Goal: Understand site structure: Understand site structure

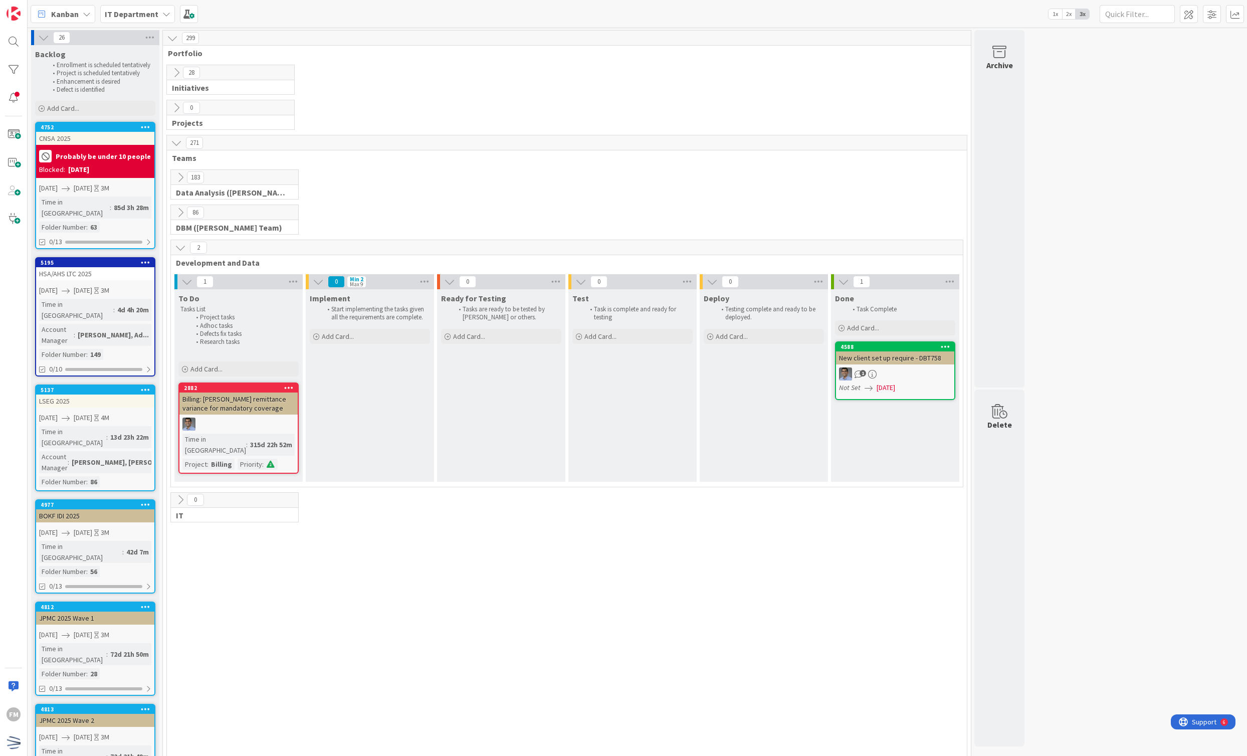
click at [176, 73] on icon at bounding box center [176, 72] width 11 height 11
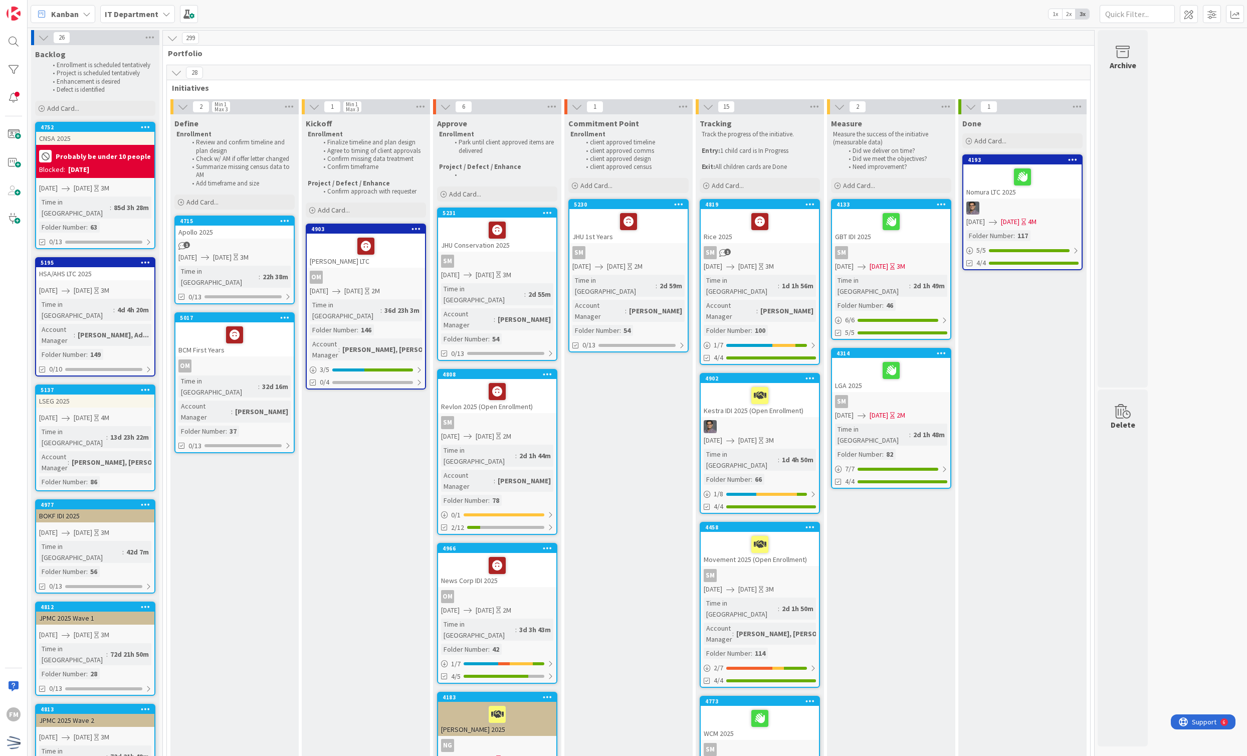
click at [175, 76] on icon at bounding box center [176, 72] width 11 height 11
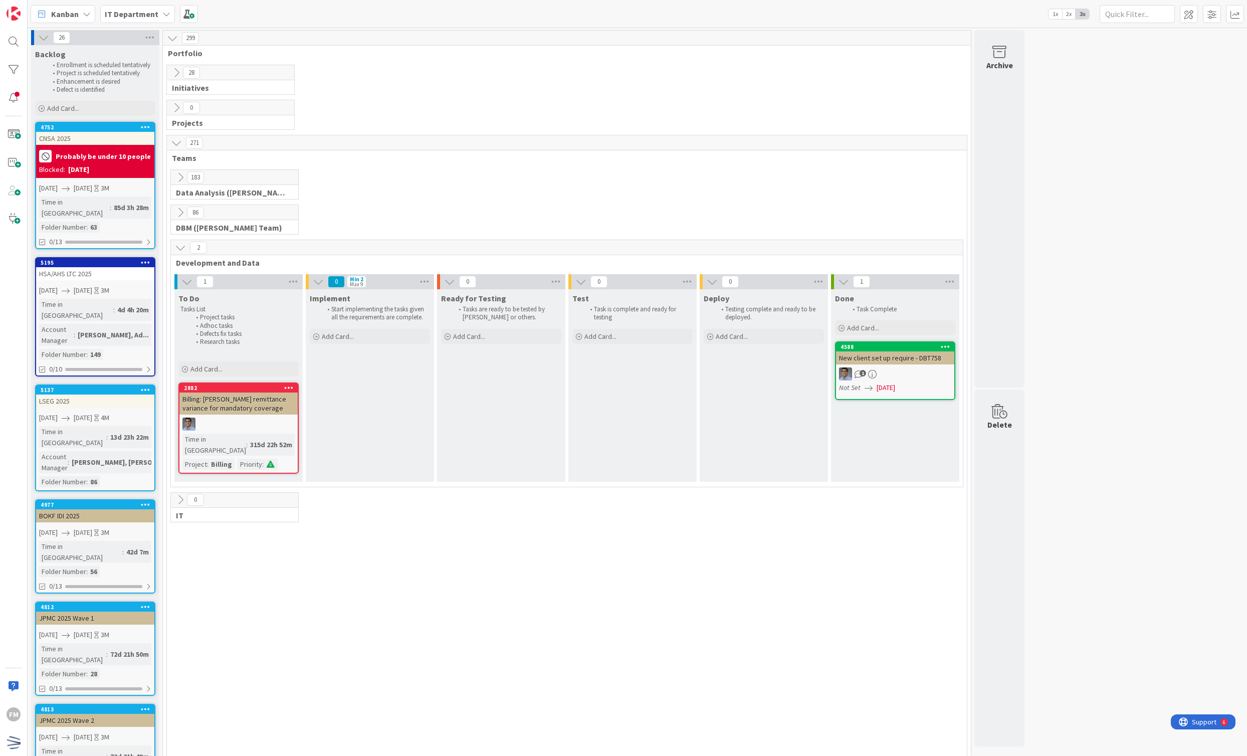
click at [179, 178] on icon at bounding box center [180, 177] width 11 height 11
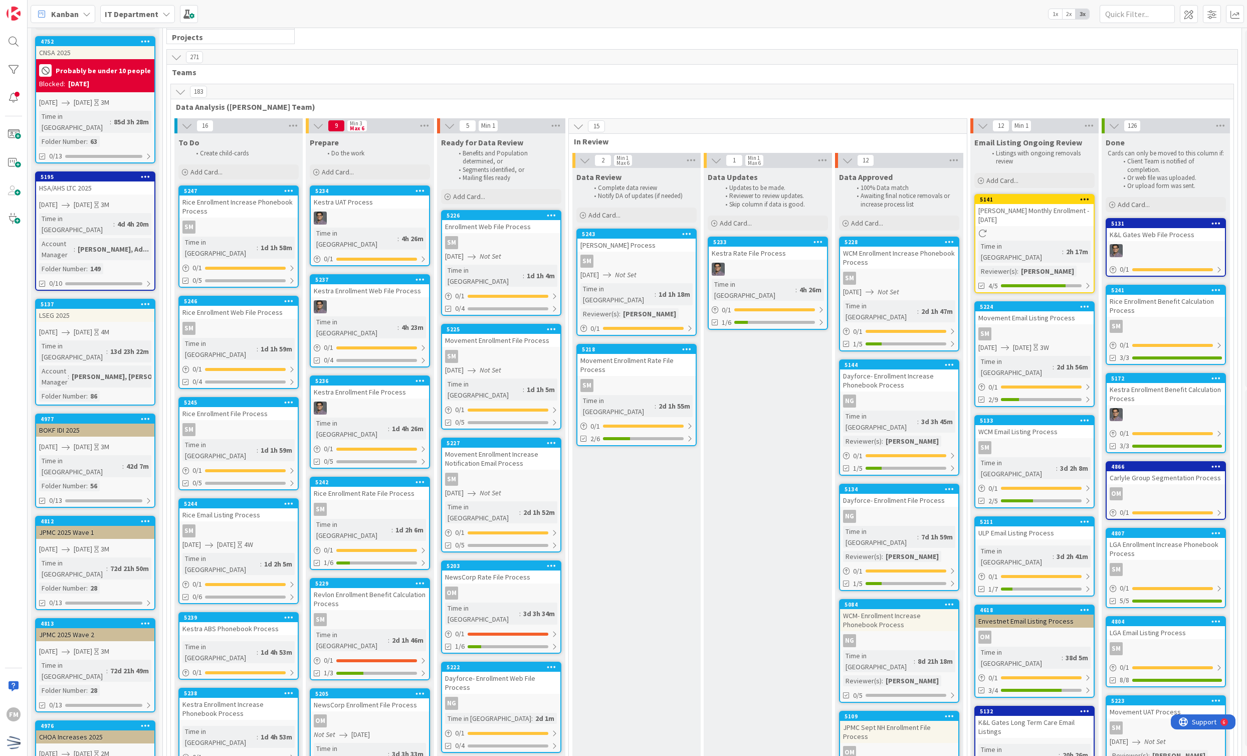
scroll to position [87, 0]
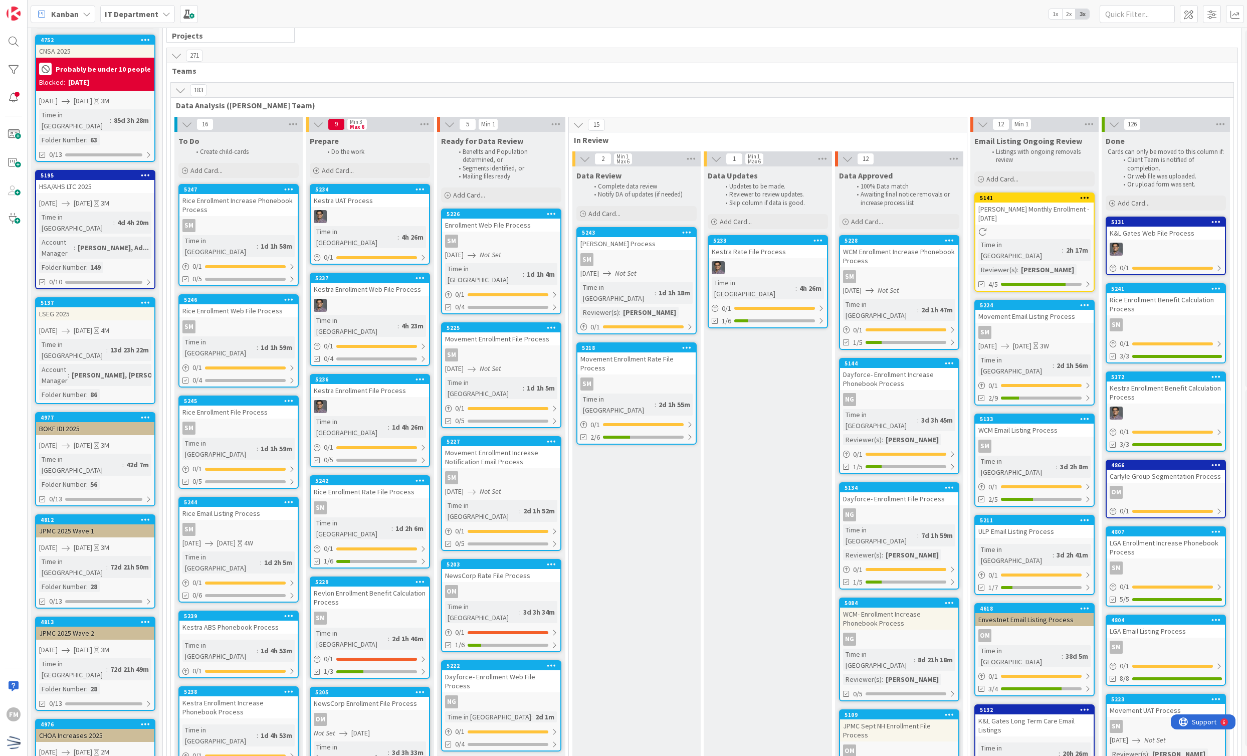
click at [176, 91] on icon at bounding box center [180, 90] width 11 height 11
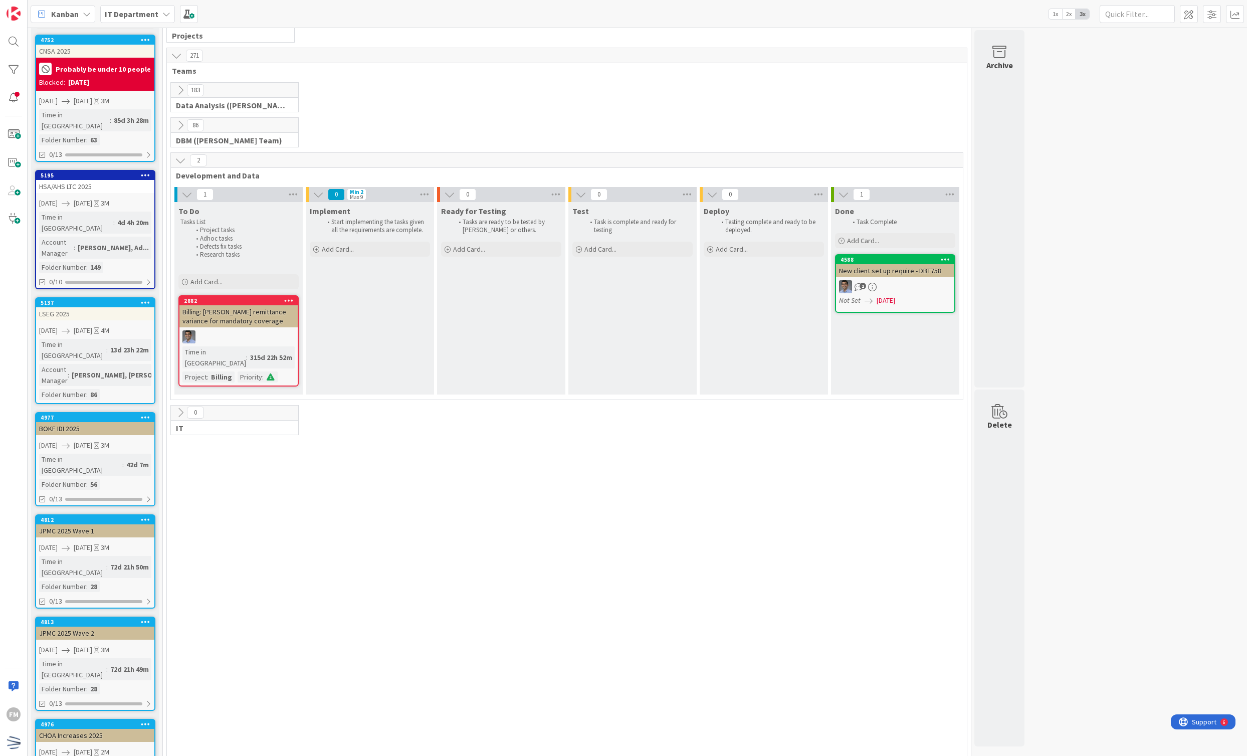
click at [181, 127] on icon at bounding box center [180, 125] width 11 height 11
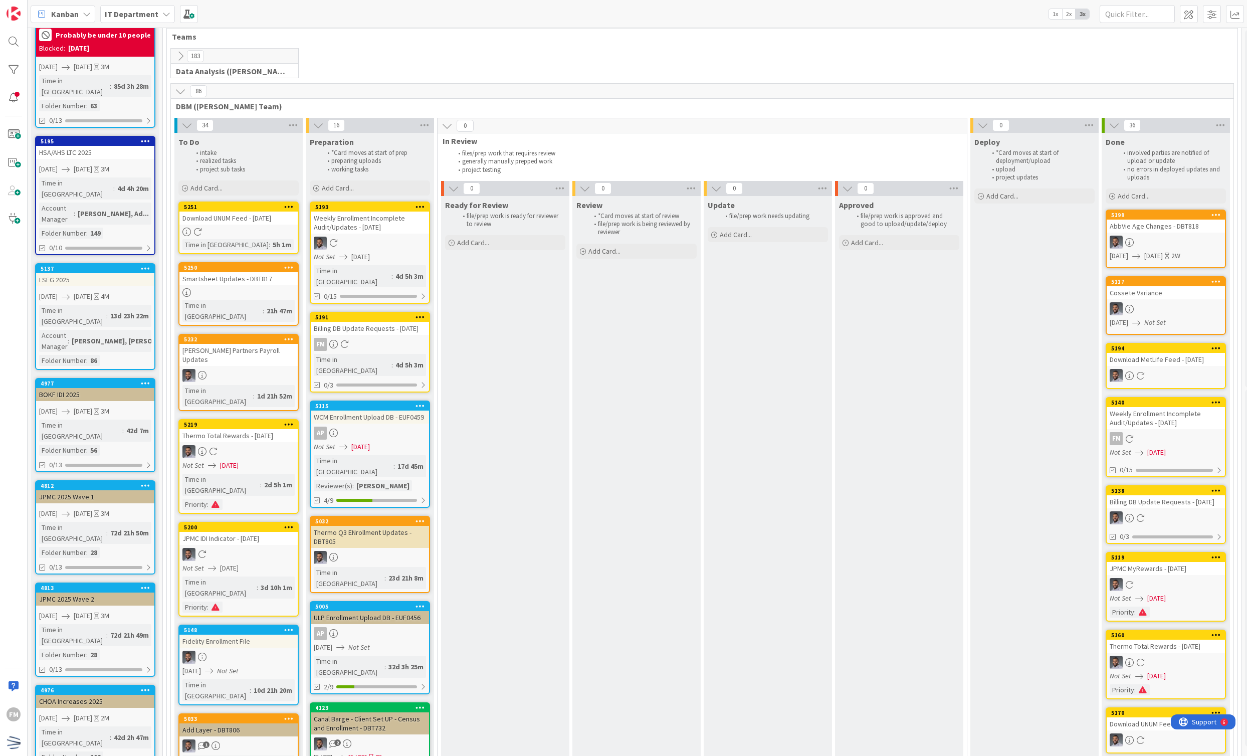
scroll to position [121, 0]
click at [183, 94] on icon at bounding box center [180, 91] width 11 height 11
